Goal: Task Accomplishment & Management: Complete application form

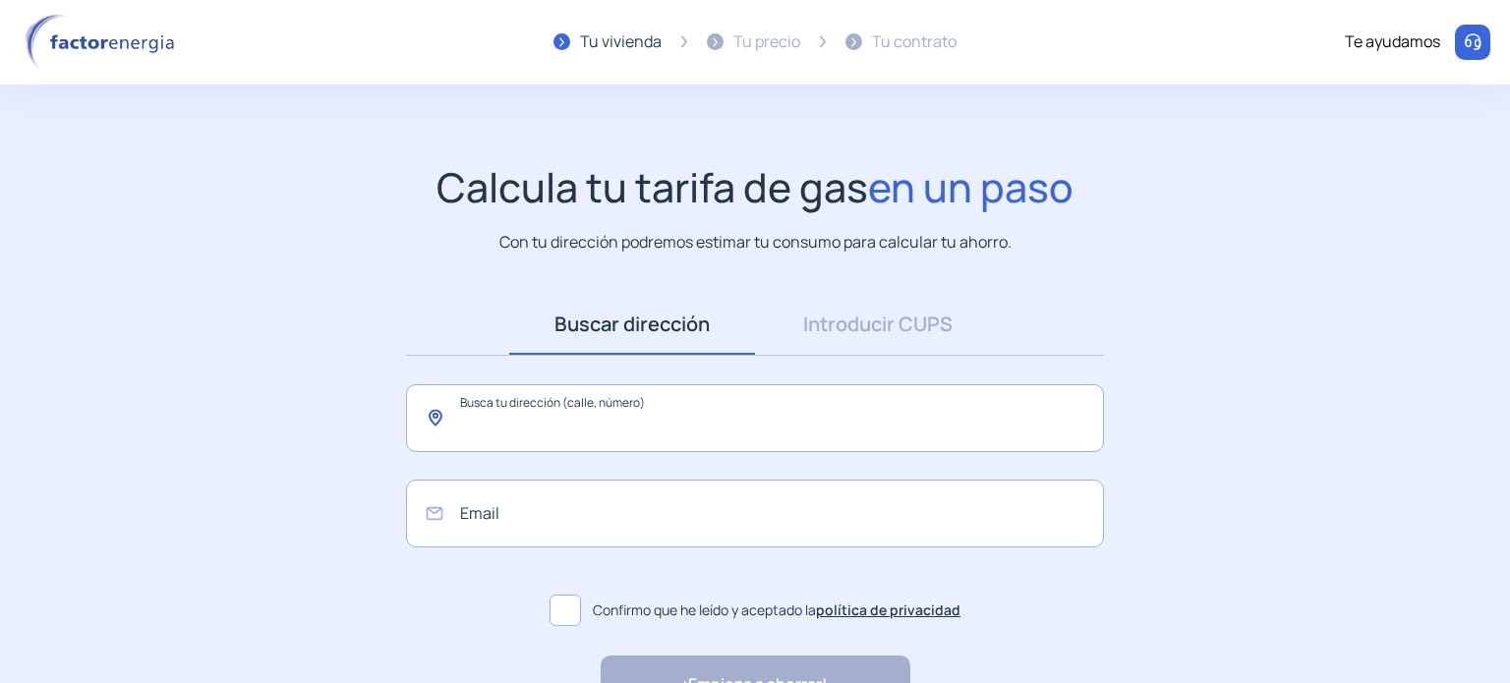
click at [636, 436] on input "text" at bounding box center [755, 418] width 698 height 68
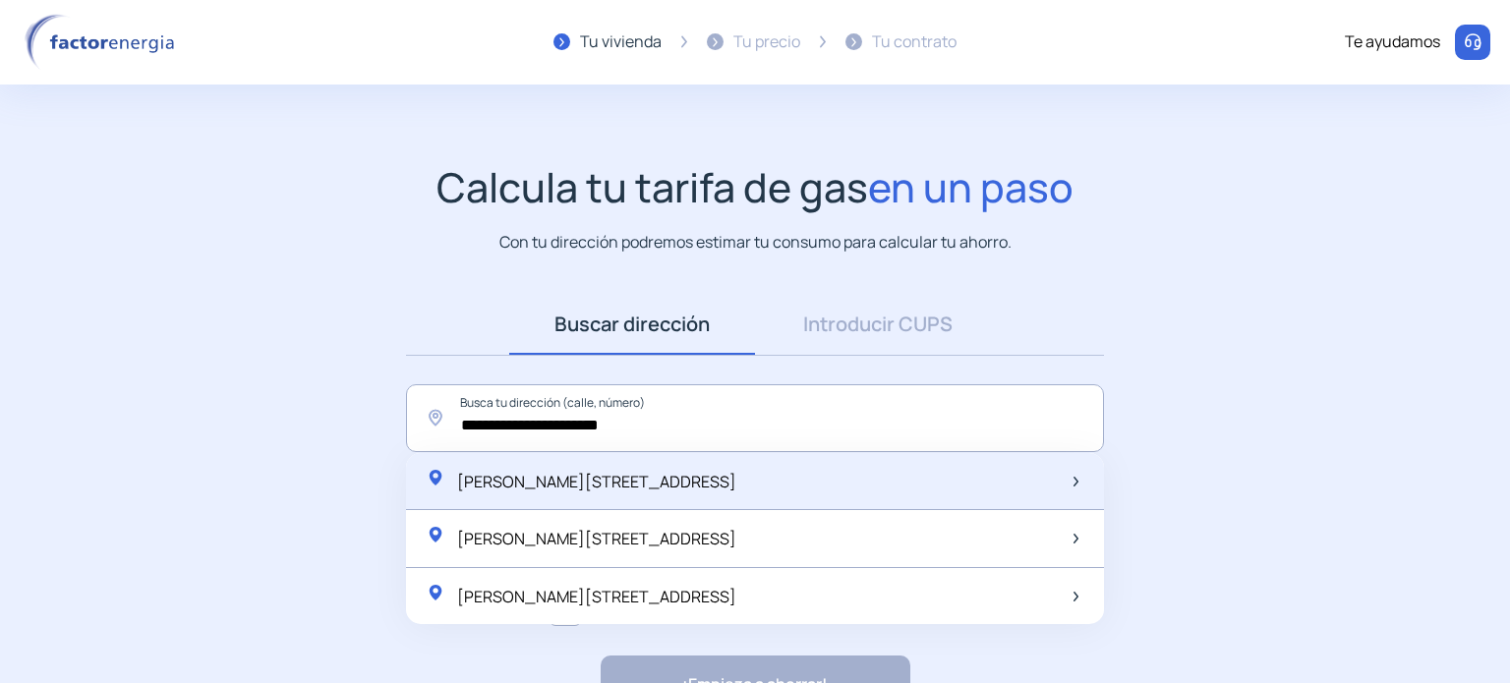
click at [641, 482] on span "[PERSON_NAME][STREET_ADDRESS]" at bounding box center [596, 482] width 279 height 22
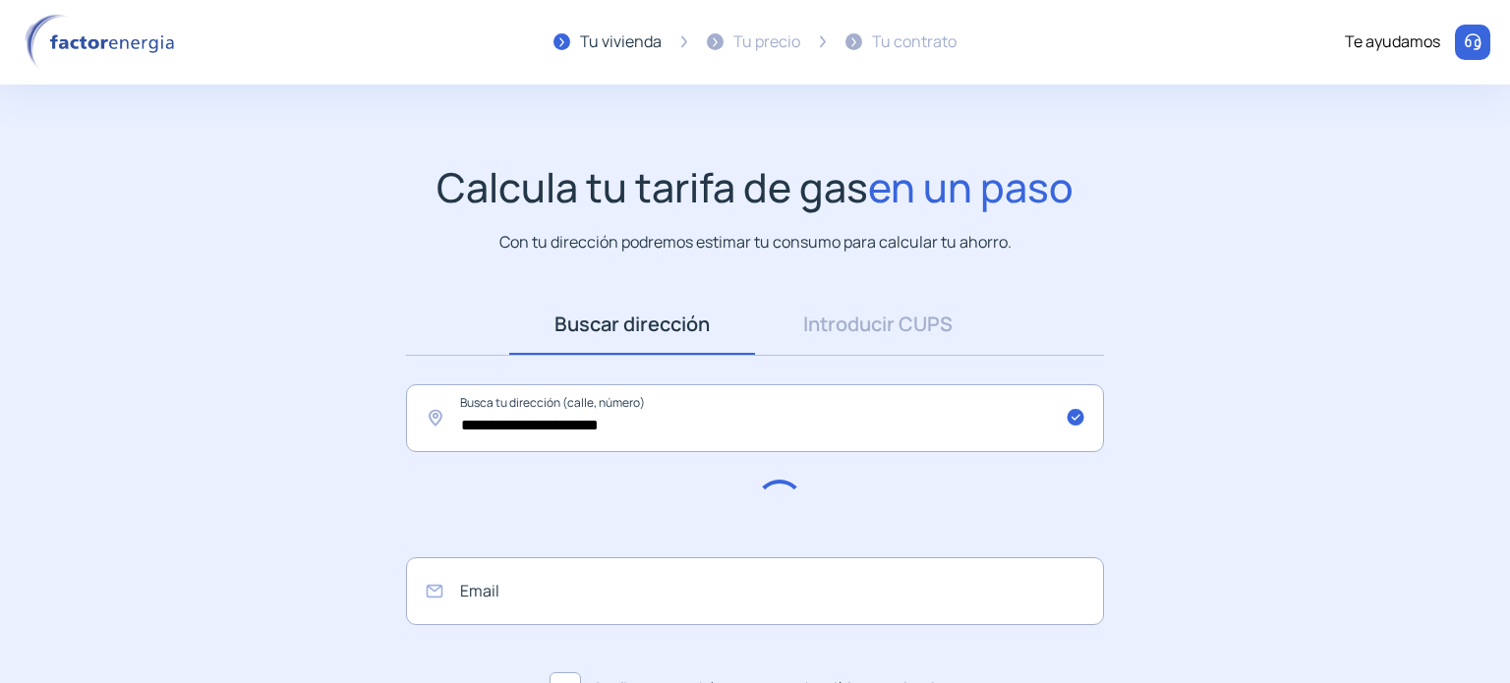
type input "**********"
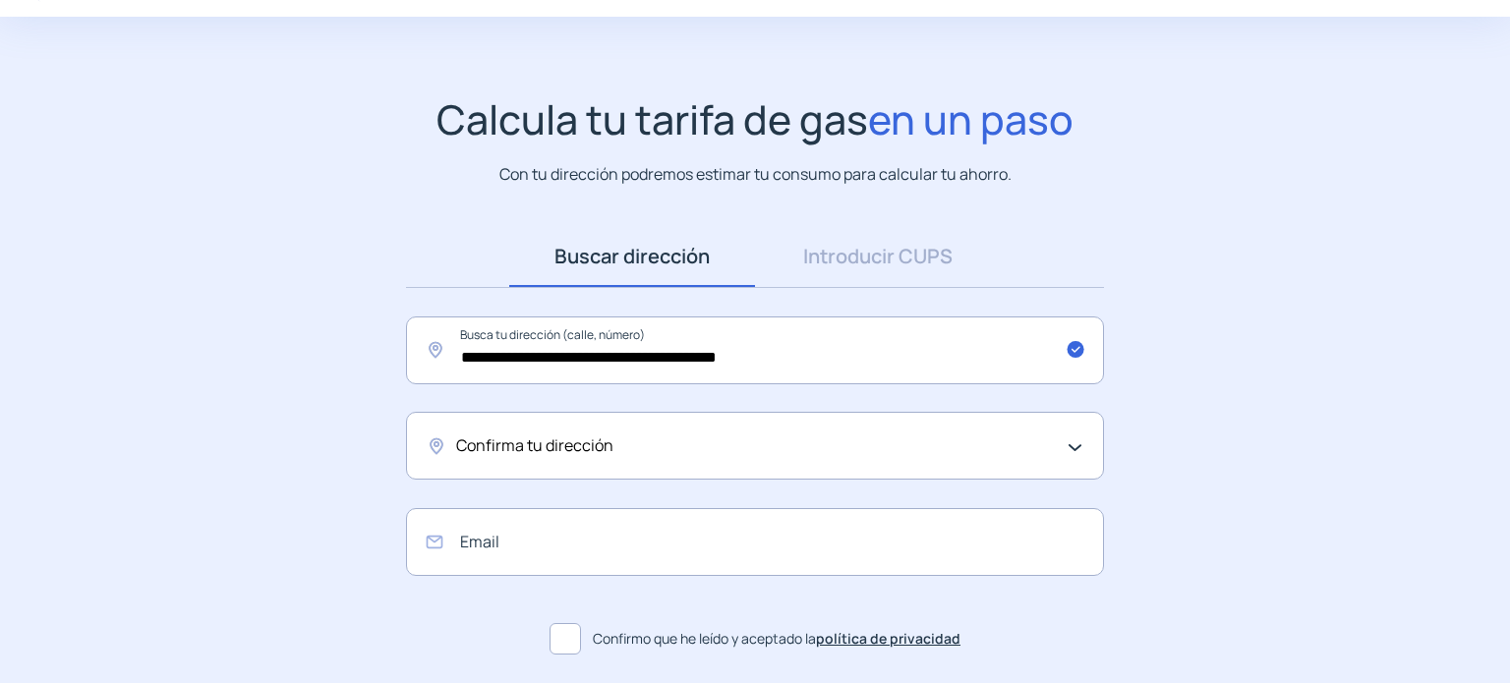
scroll to position [98, 0]
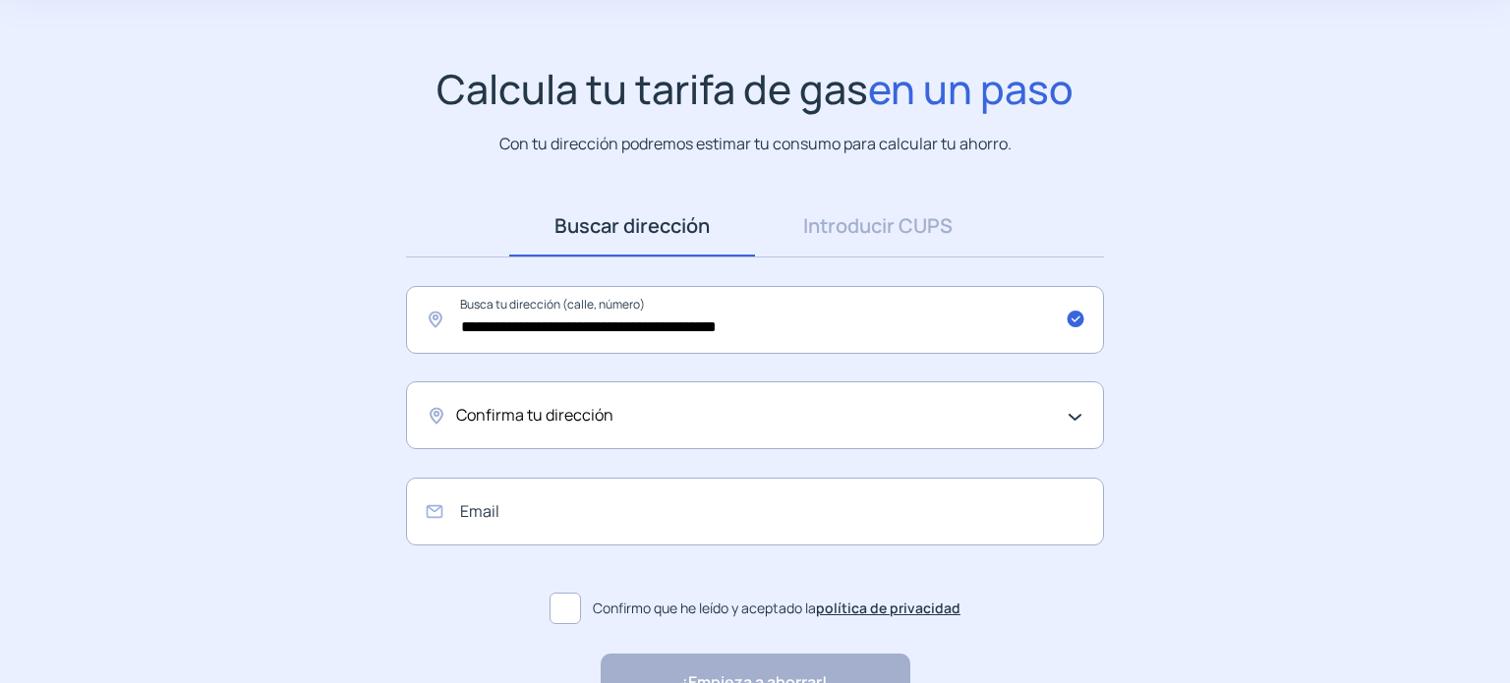
click at [599, 416] on span "Confirma tu dirección" at bounding box center [534, 416] width 157 height 26
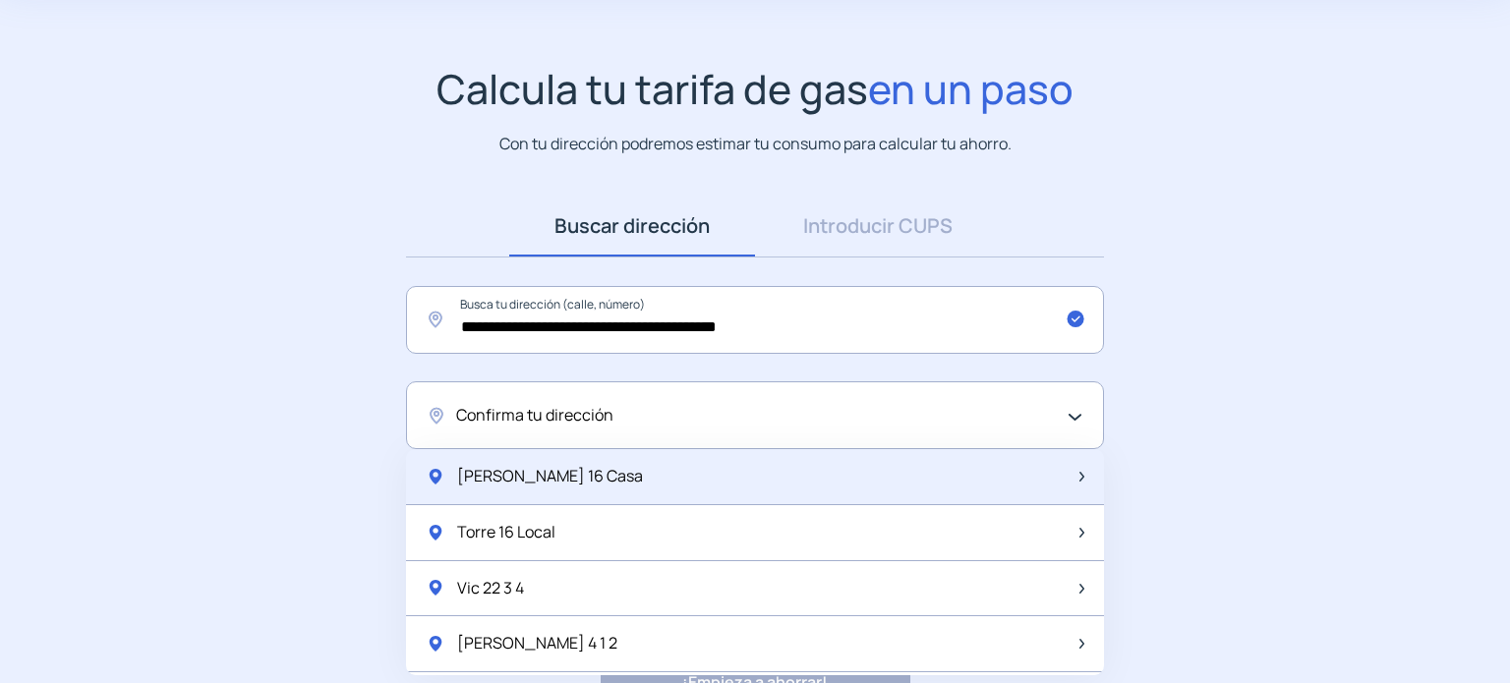
click at [578, 476] on span "[PERSON_NAME] 16 Casa" at bounding box center [550, 477] width 186 height 26
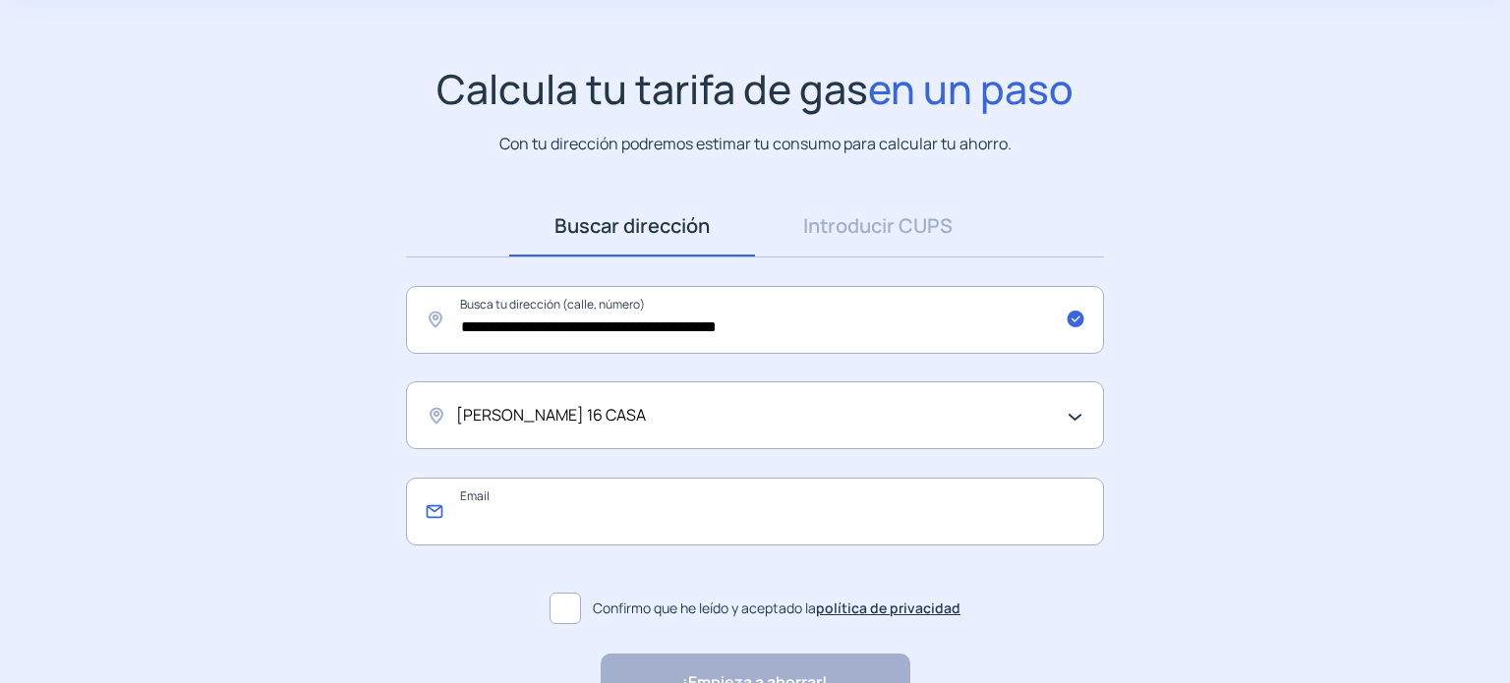
click at [563, 527] on input "email" at bounding box center [755, 512] width 698 height 68
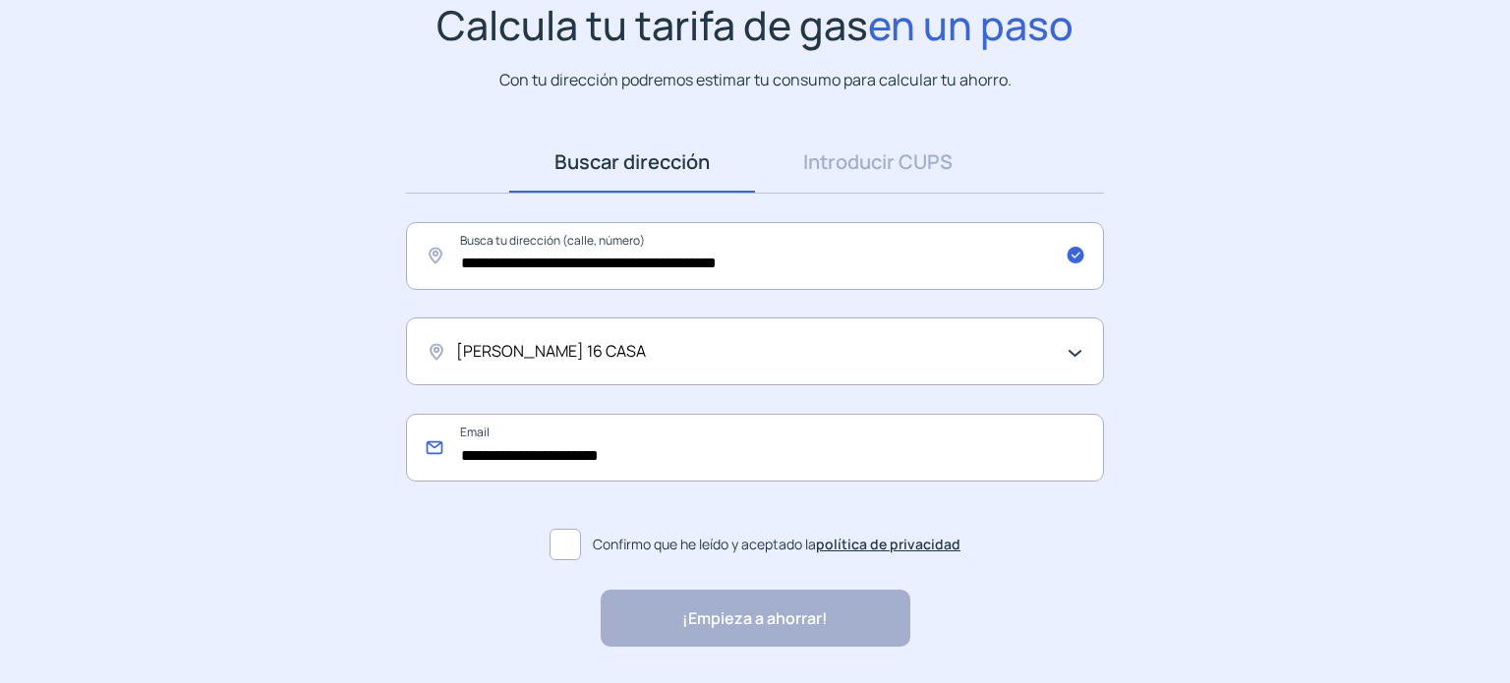
scroll to position [224, 0]
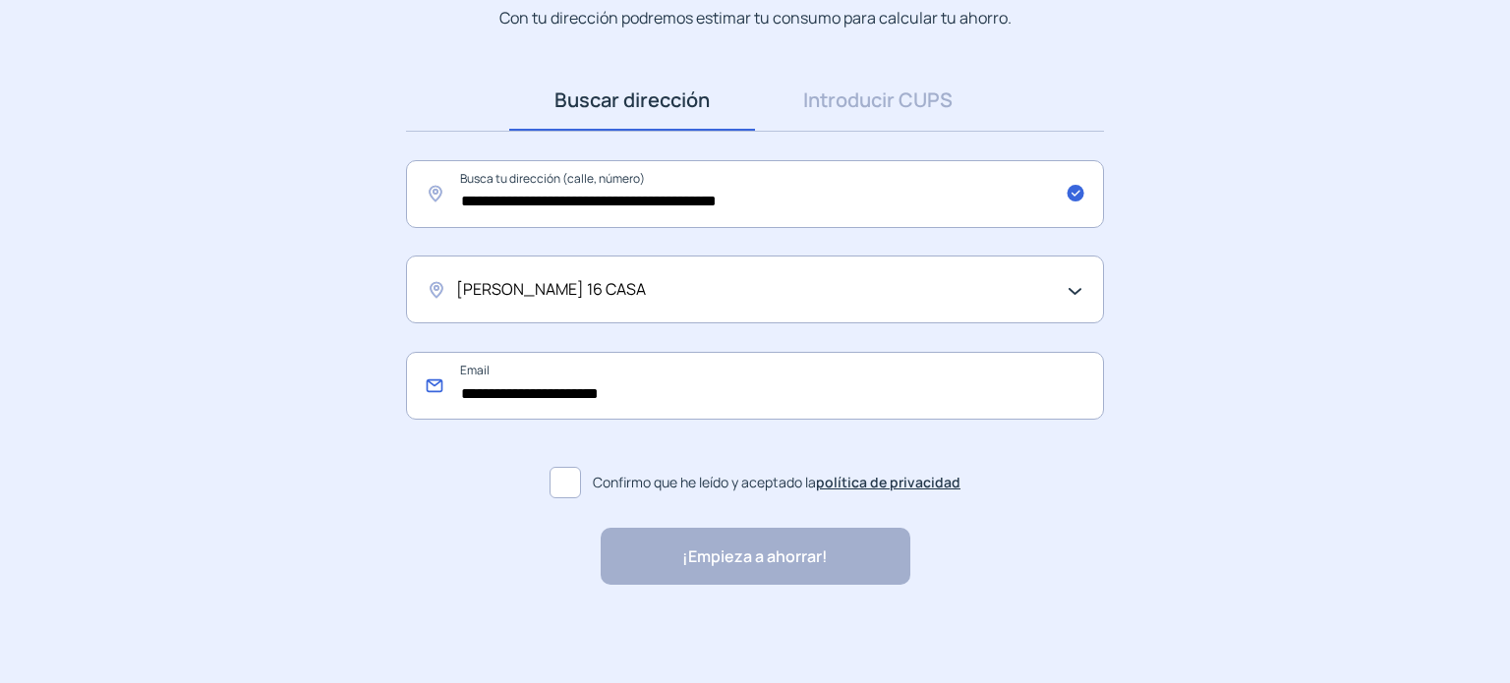
type input "**********"
click at [562, 482] on span at bounding box center [565, 482] width 31 height 31
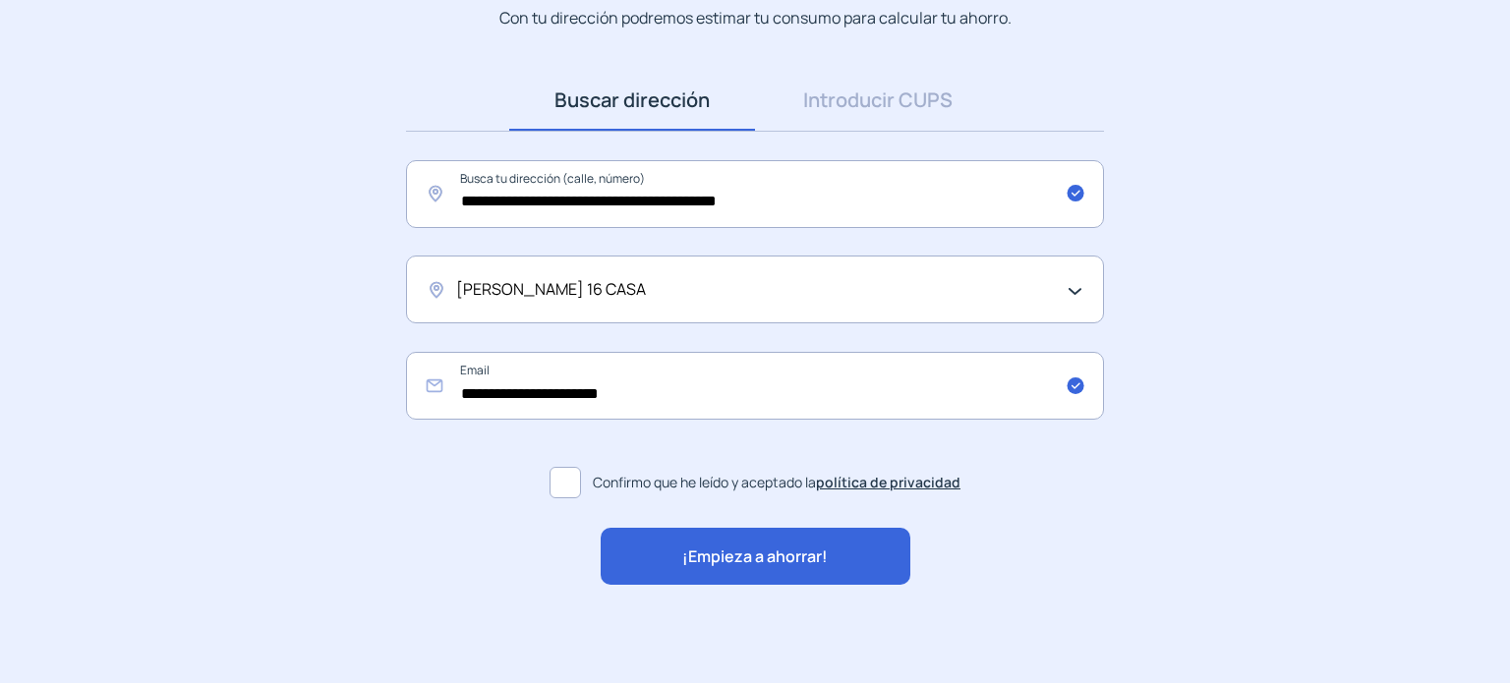
click at [797, 565] on span "¡Empieza a ahorrar!" at bounding box center [755, 558] width 146 height 26
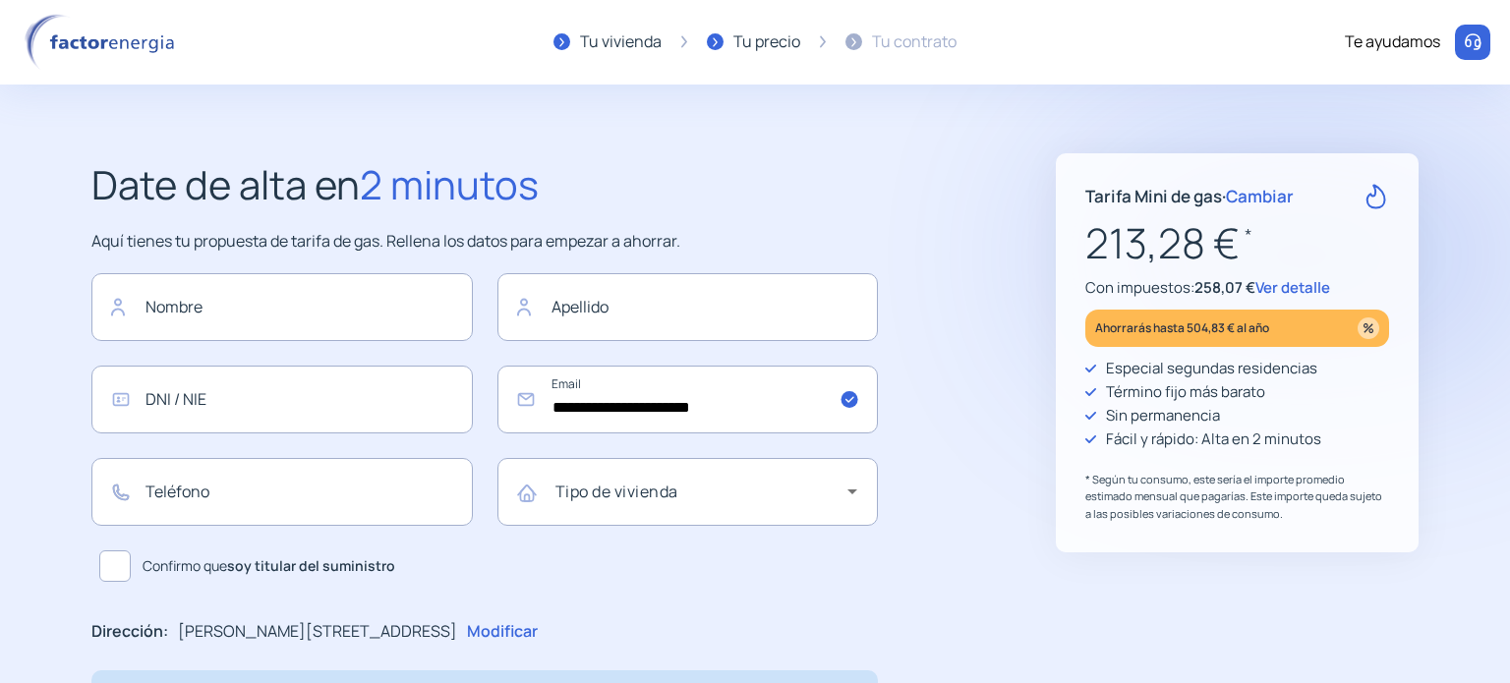
click at [779, 46] on div "Tu precio" at bounding box center [766, 42] width 67 height 26
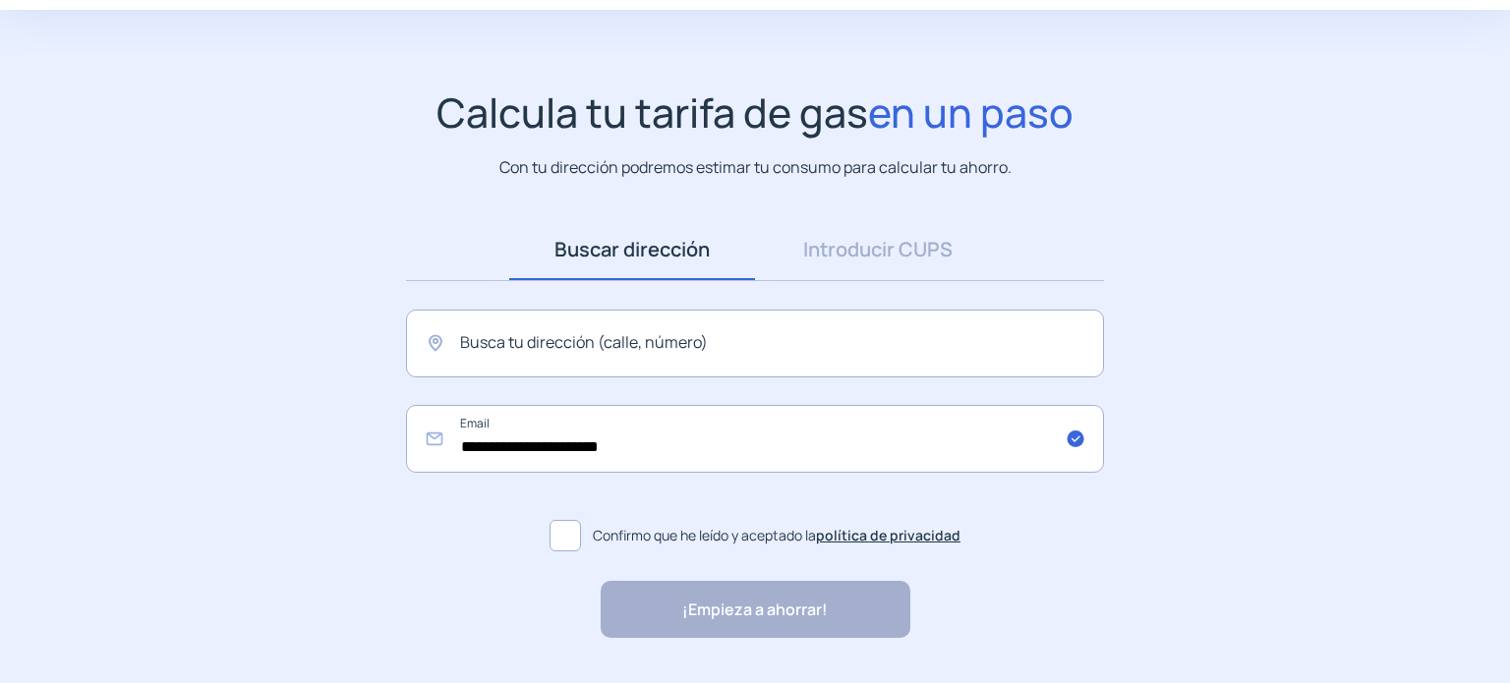
scroll to position [128, 0]
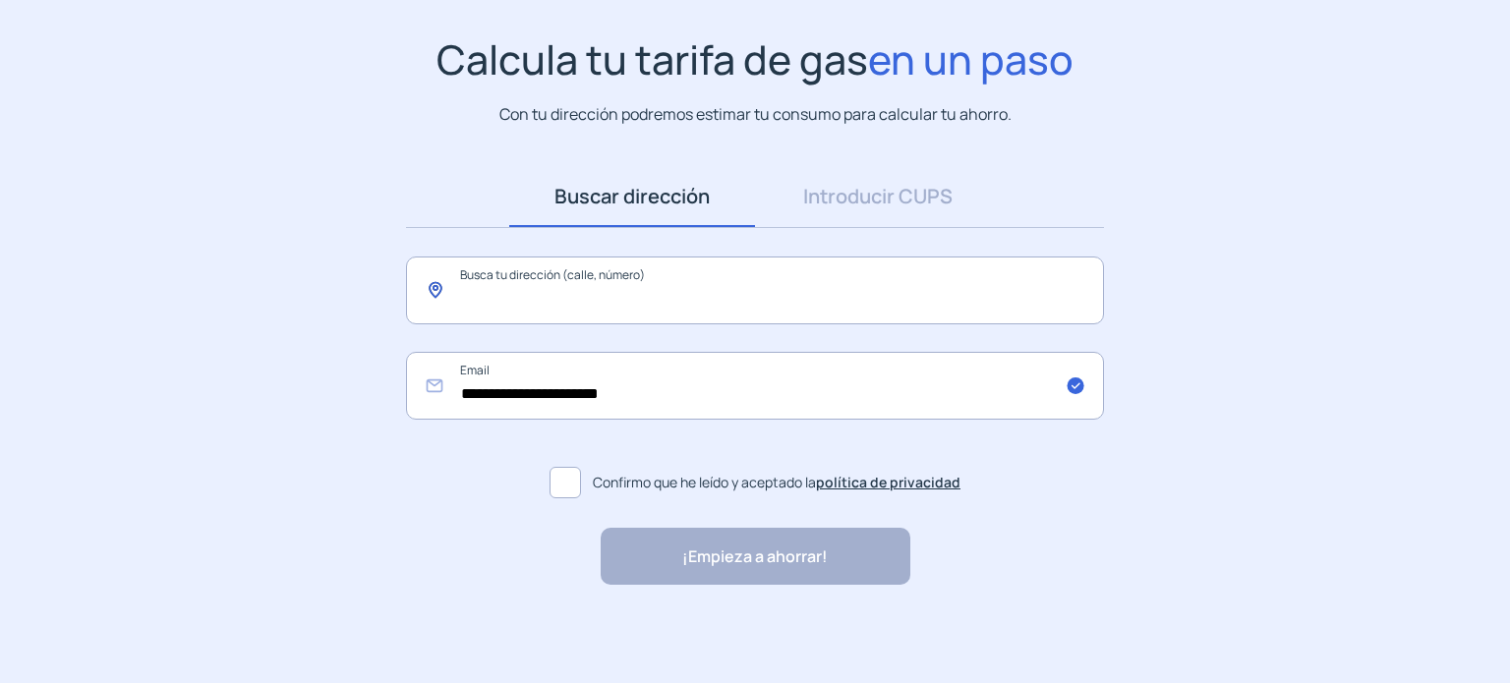
click at [665, 278] on input "text" at bounding box center [755, 291] width 698 height 68
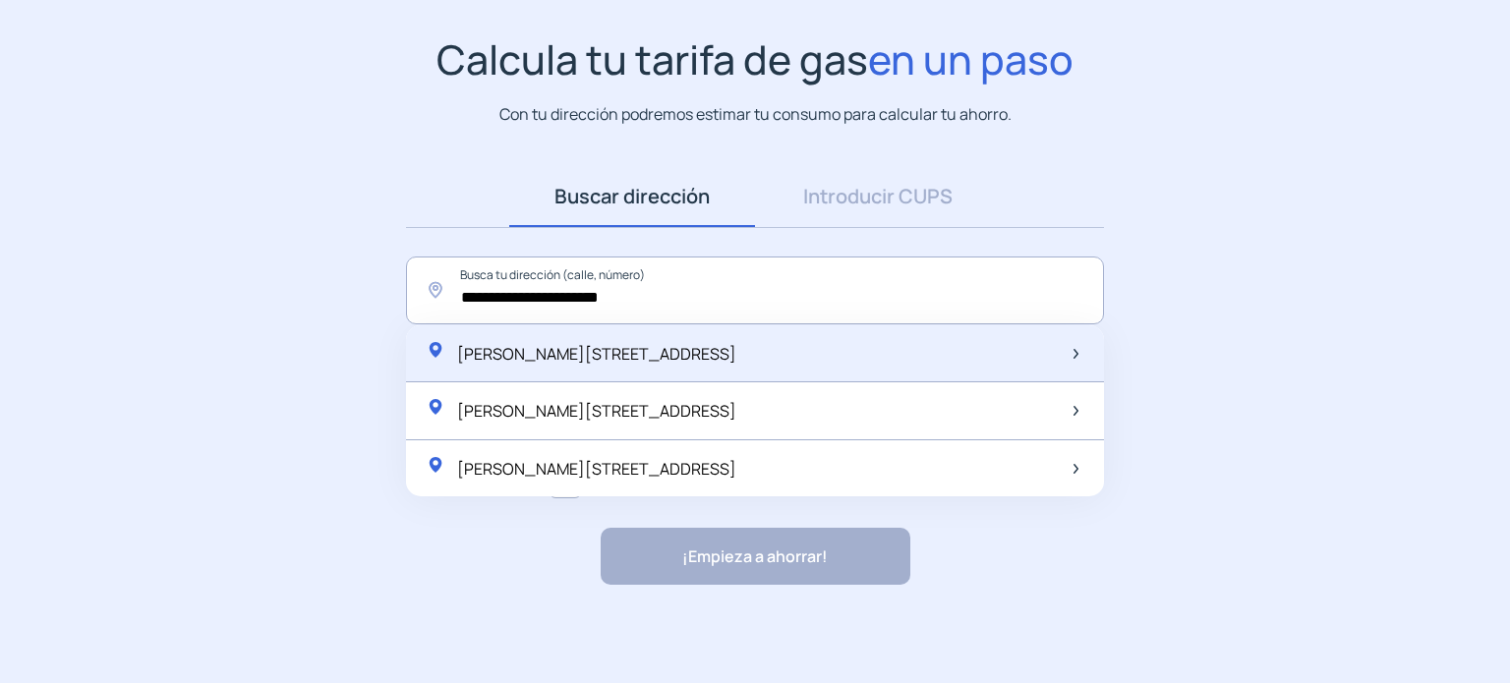
click at [672, 361] on span "[PERSON_NAME][STREET_ADDRESS]" at bounding box center [596, 354] width 279 height 22
type input "**********"
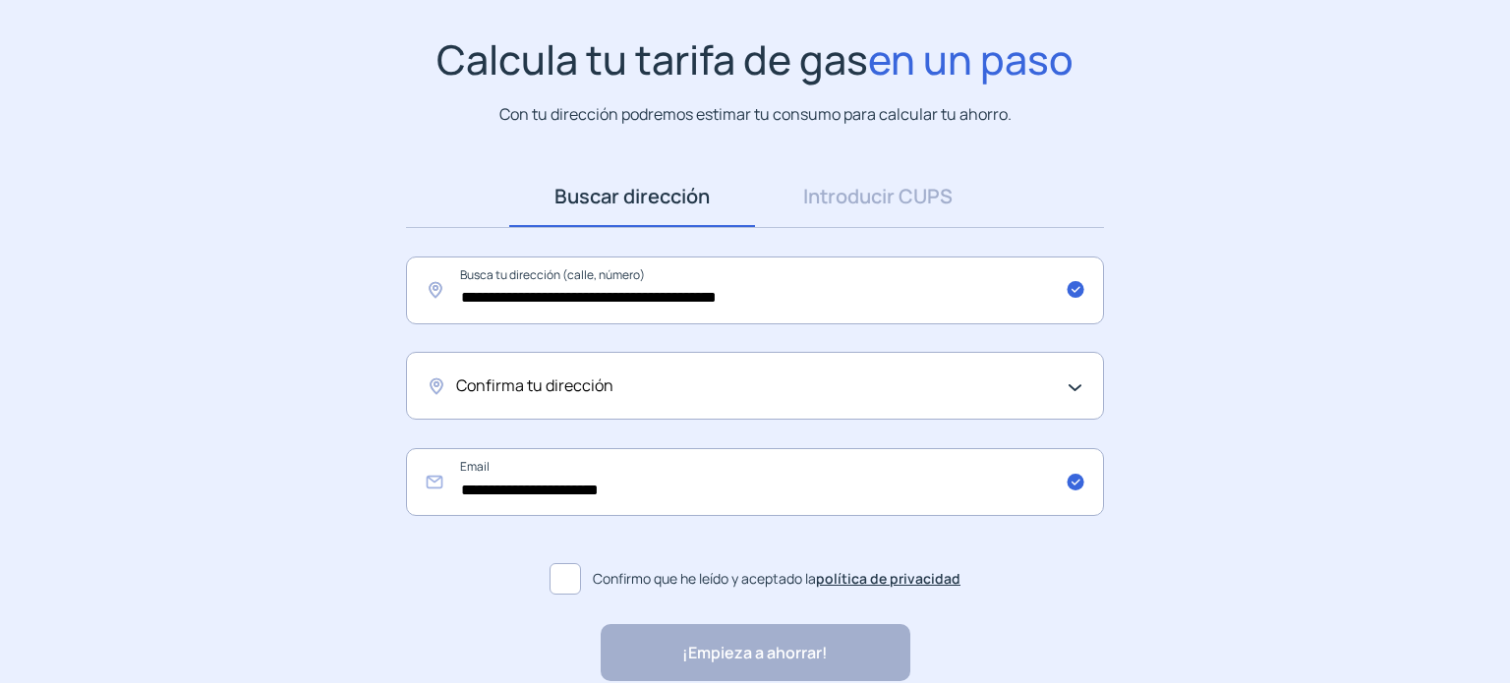
click at [674, 388] on div "Confirma tu dirección" at bounding box center [750, 387] width 588 height 26
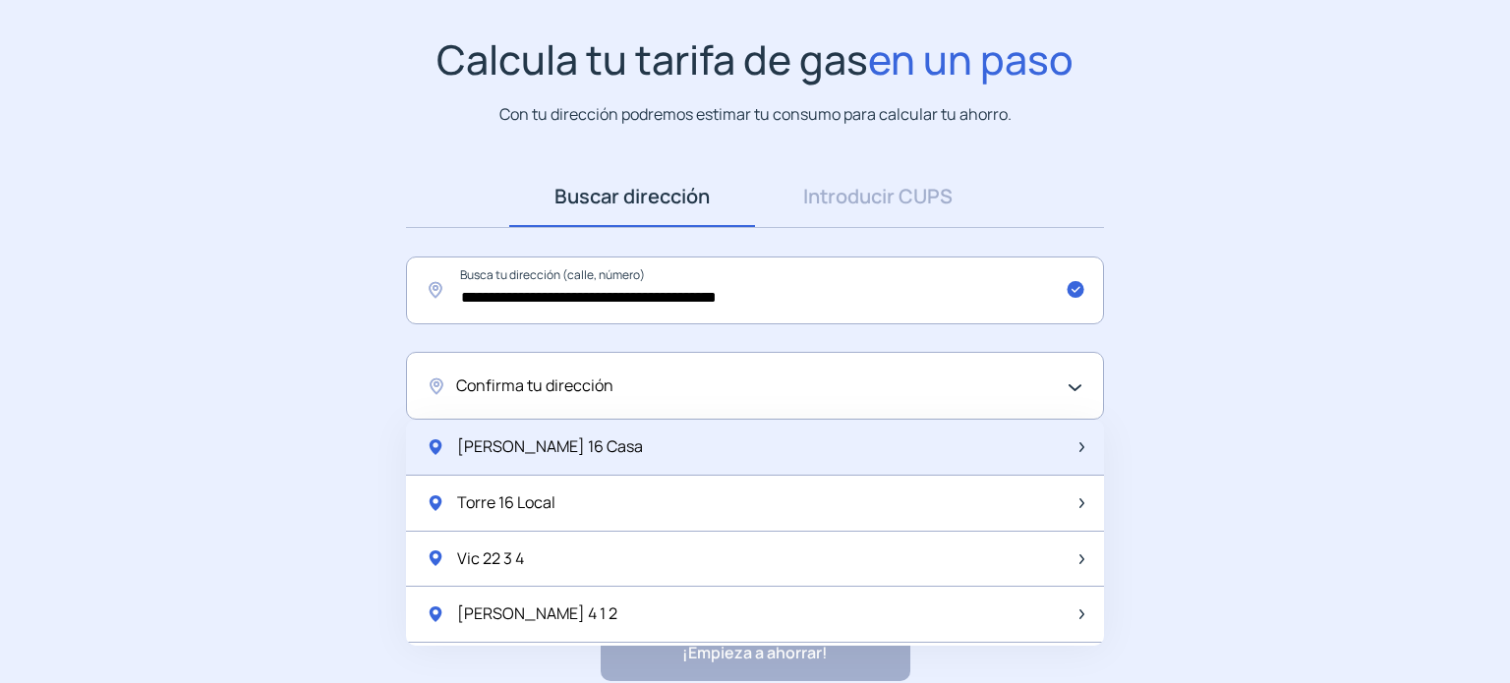
click at [641, 446] on div "[PERSON_NAME] 16 Casa" at bounding box center [755, 448] width 698 height 56
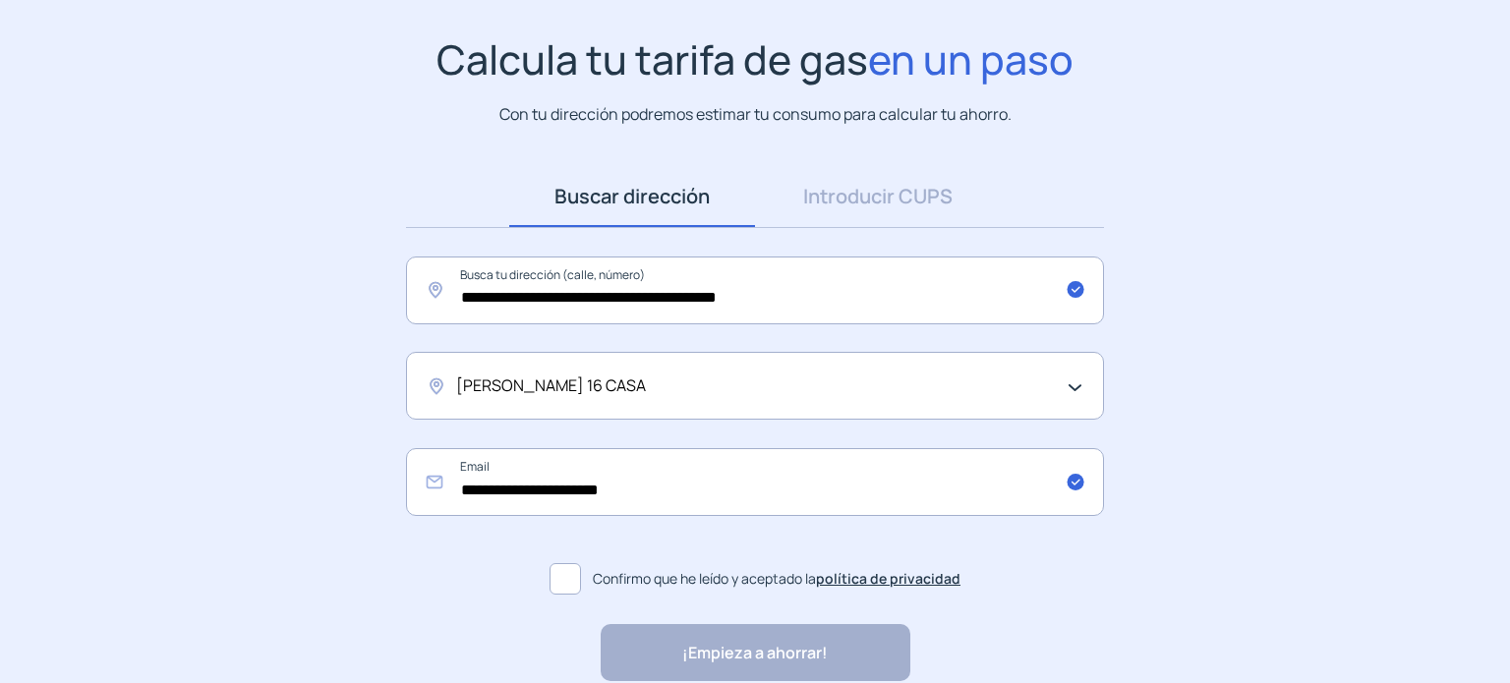
scroll to position [224, 0]
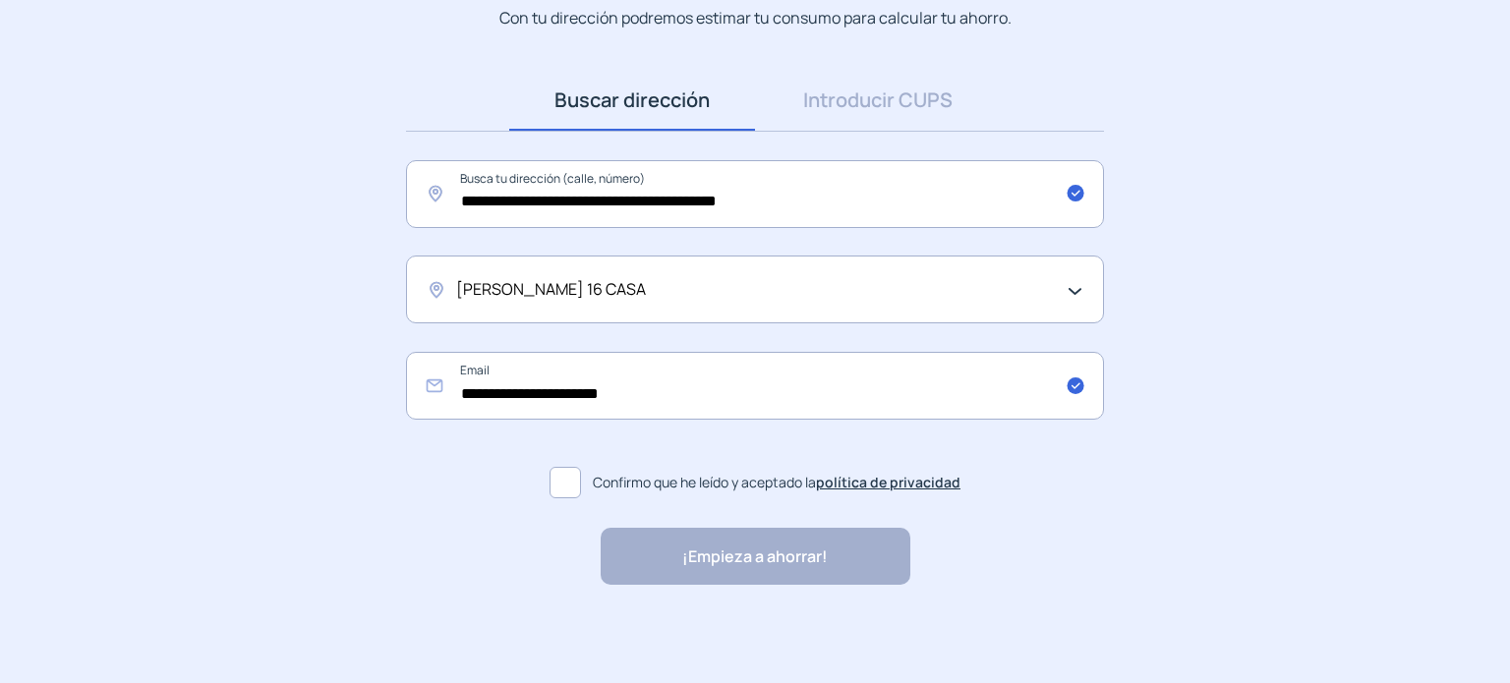
click at [564, 484] on span at bounding box center [565, 482] width 31 height 31
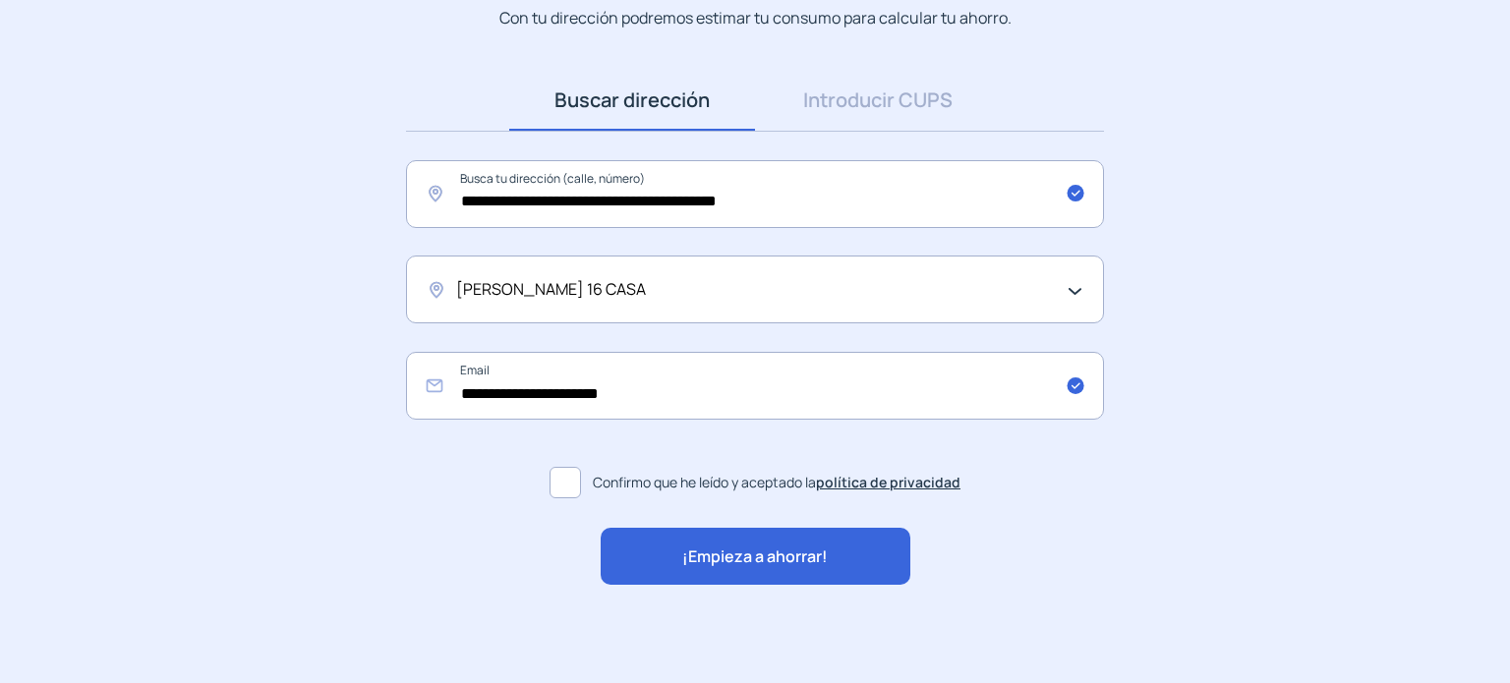
click at [787, 570] on div "¡Empieza a ahorrar!" at bounding box center [756, 556] width 310 height 57
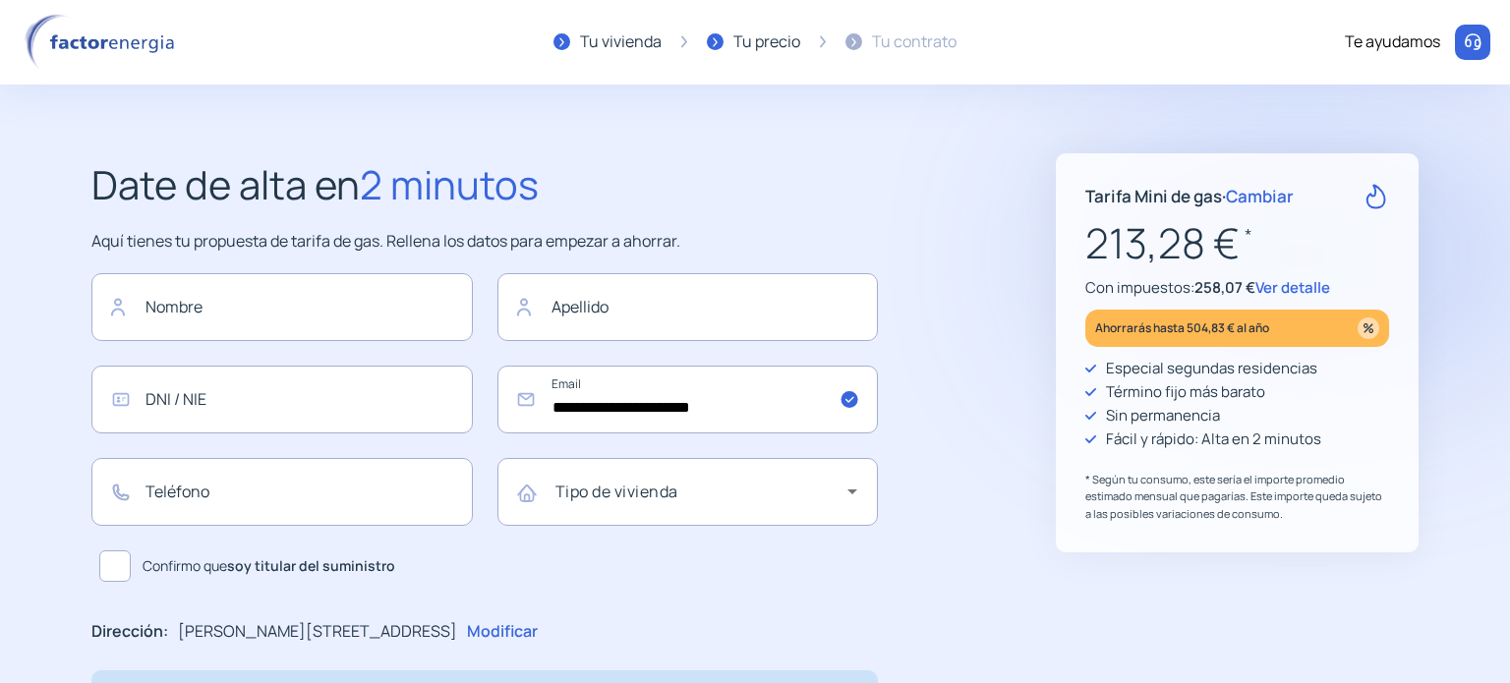
click at [1388, 43] on div "Te ayudamos" at bounding box center [1392, 42] width 95 height 26
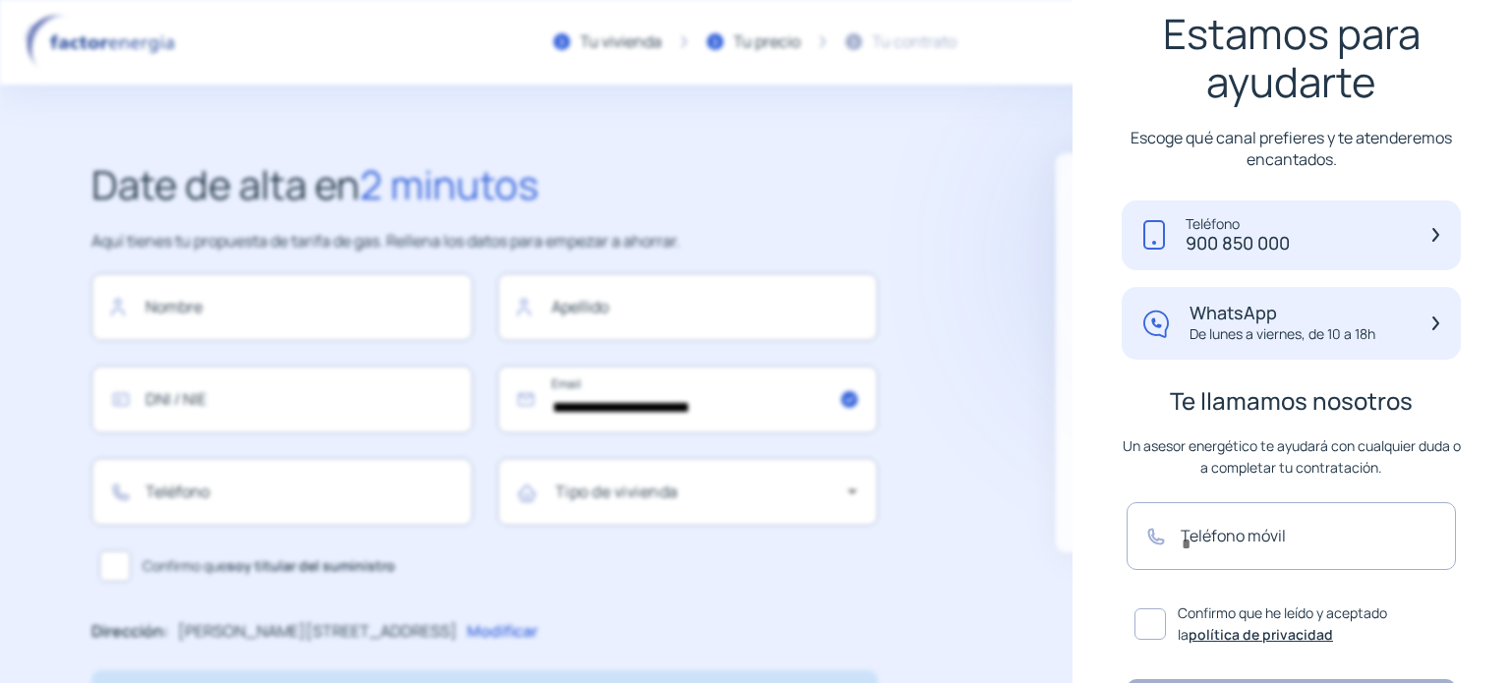
scroll to position [197, 0]
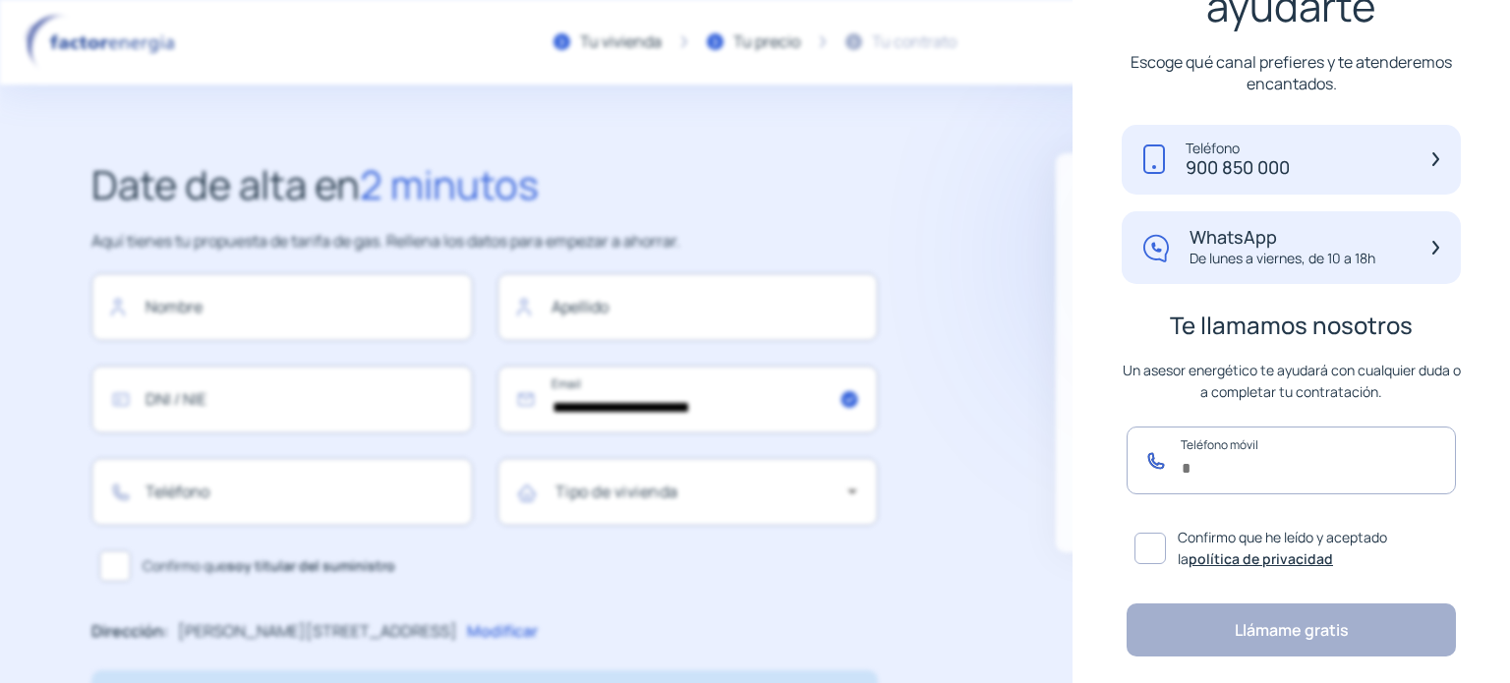
click at [1276, 457] on input "text" at bounding box center [1291, 461] width 329 height 68
type input "*********"
click at [1140, 550] on span at bounding box center [1150, 548] width 31 height 31
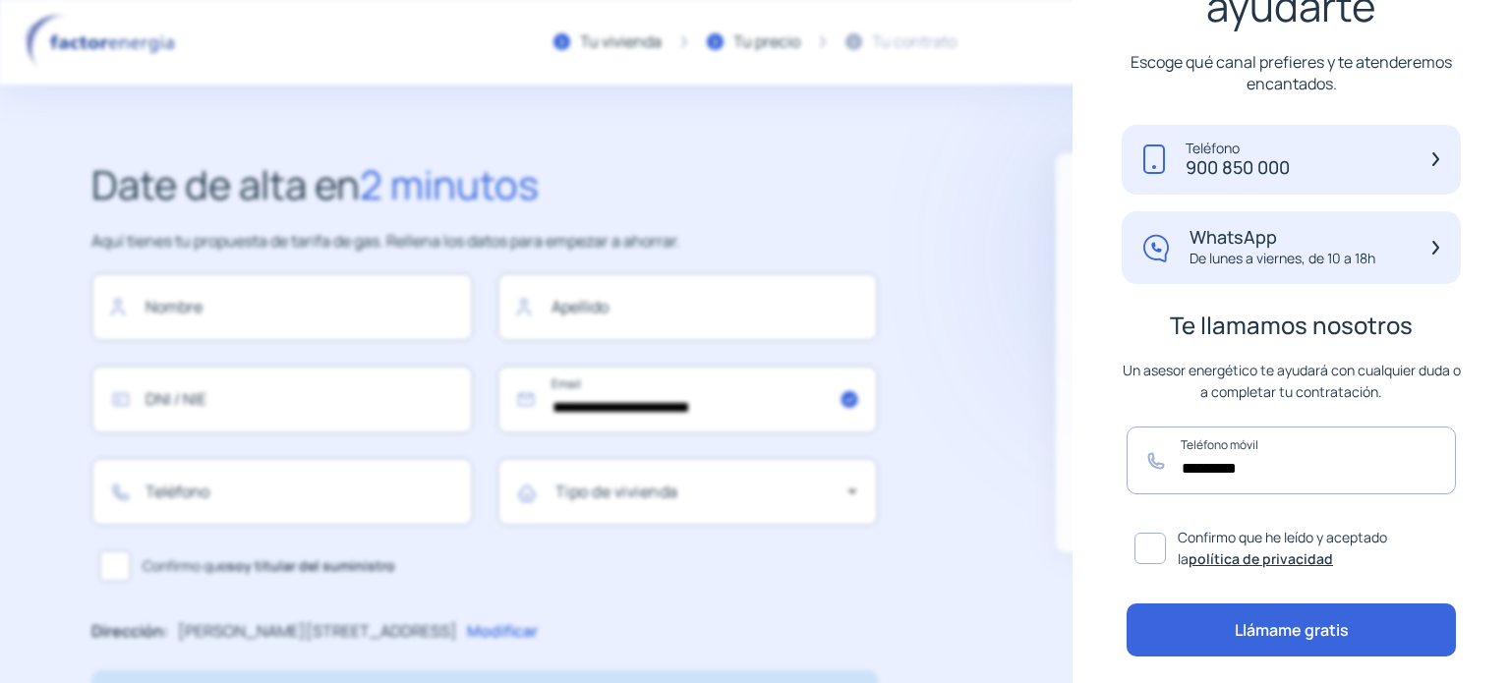
click at [1290, 624] on button "Llámame gratis" at bounding box center [1291, 630] width 329 height 53
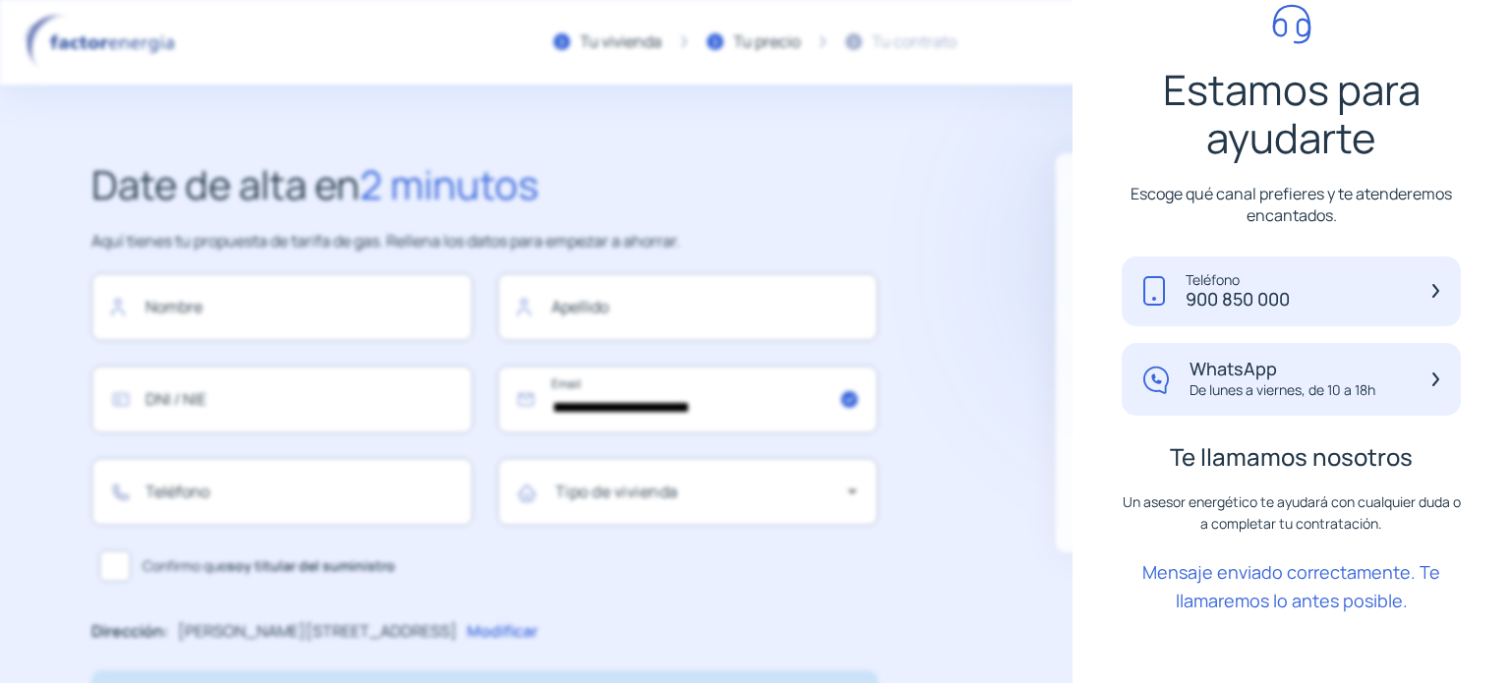
scroll to position [295, 0]
